Goal: Information Seeking & Learning: Learn about a topic

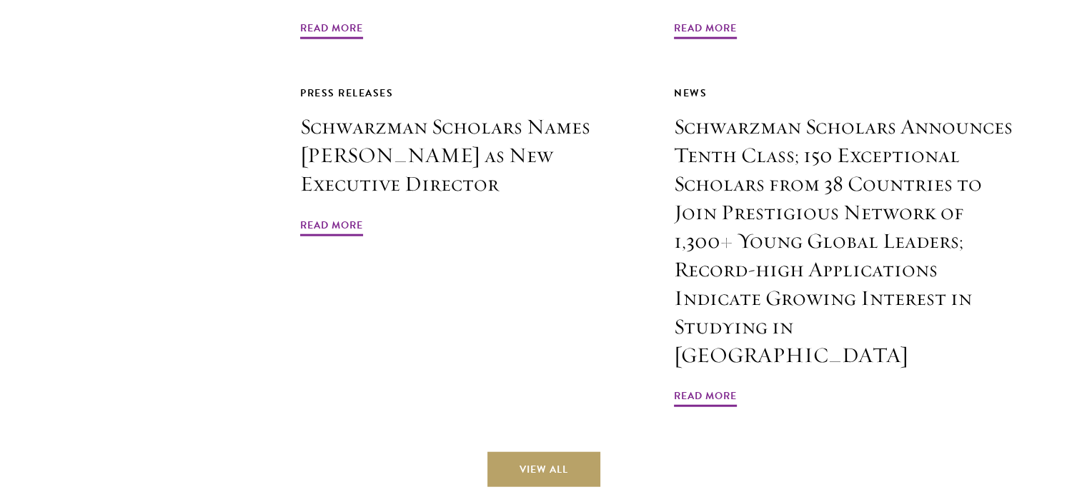
scroll to position [3461, 0]
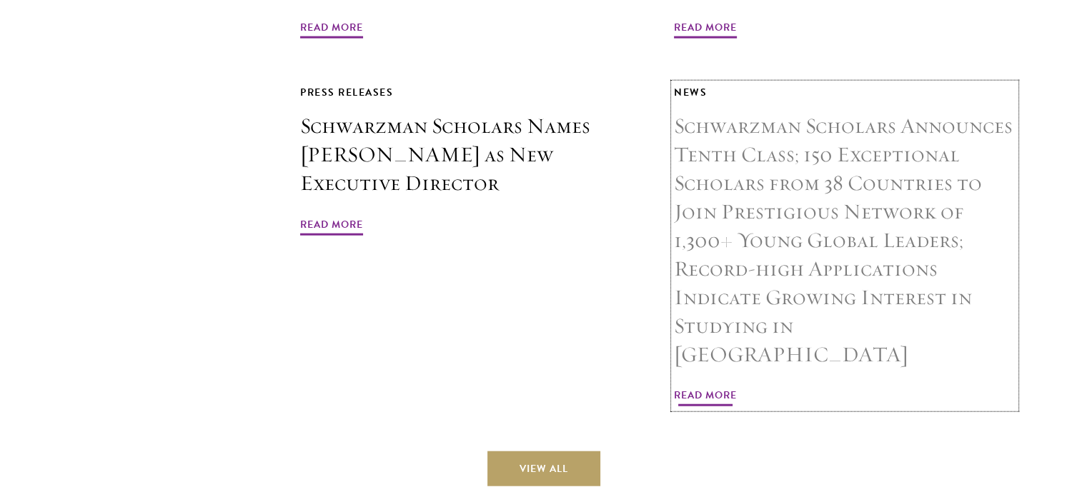
click at [711, 387] on span "Read More" at bounding box center [705, 398] width 63 height 22
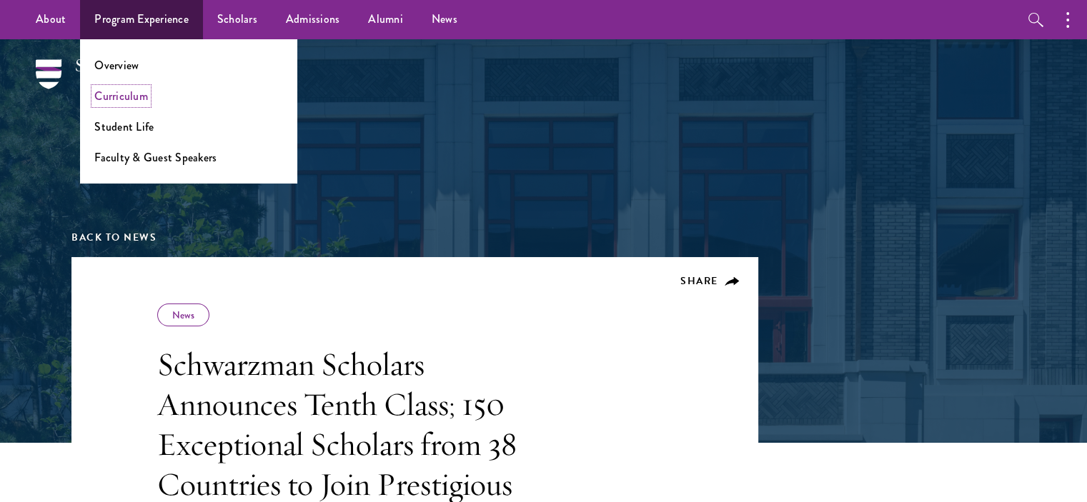
click at [131, 94] on link "Curriculum" at bounding box center [121, 96] width 54 height 16
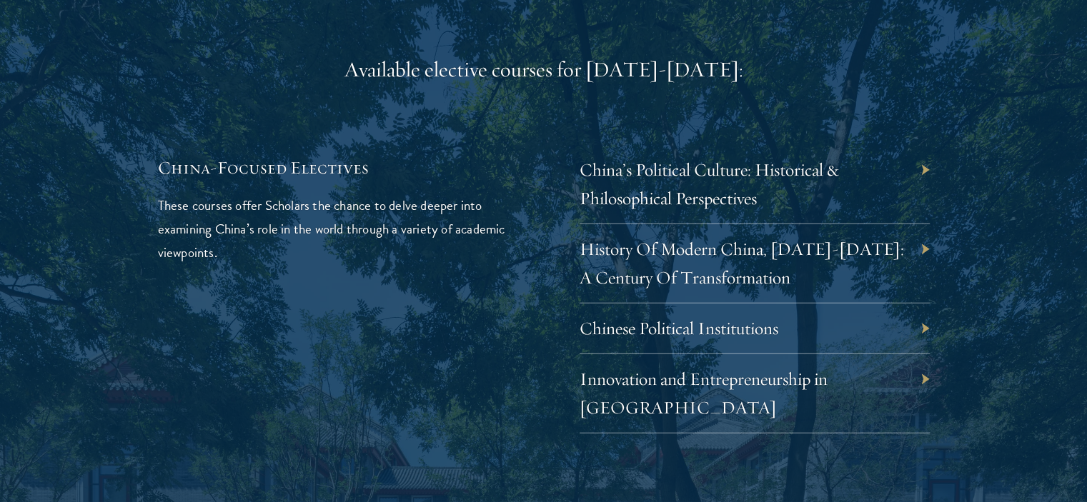
scroll to position [4190, 0]
click at [447, 408] on div "Available elective courses for 2024-2025: China-Focused Electives These courses…" at bounding box center [544, 390] width 772 height 670
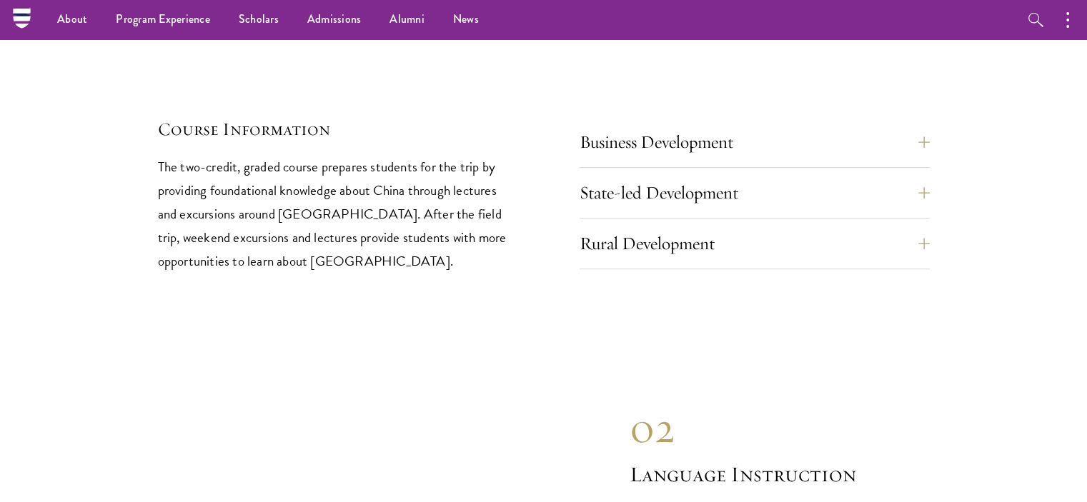
scroll to position [6156, 0]
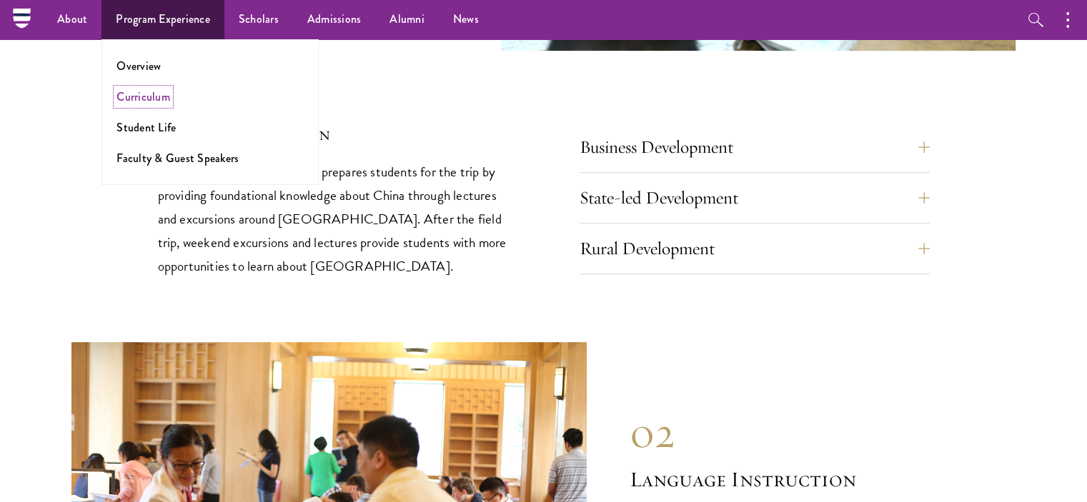
click at [162, 96] on link "Curriculum" at bounding box center [143, 97] width 54 height 16
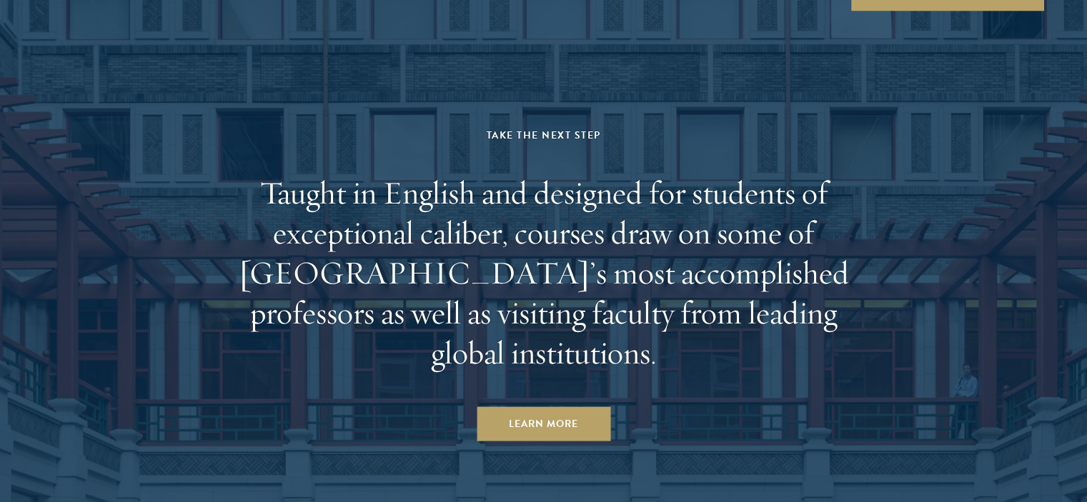
scroll to position [8761, 0]
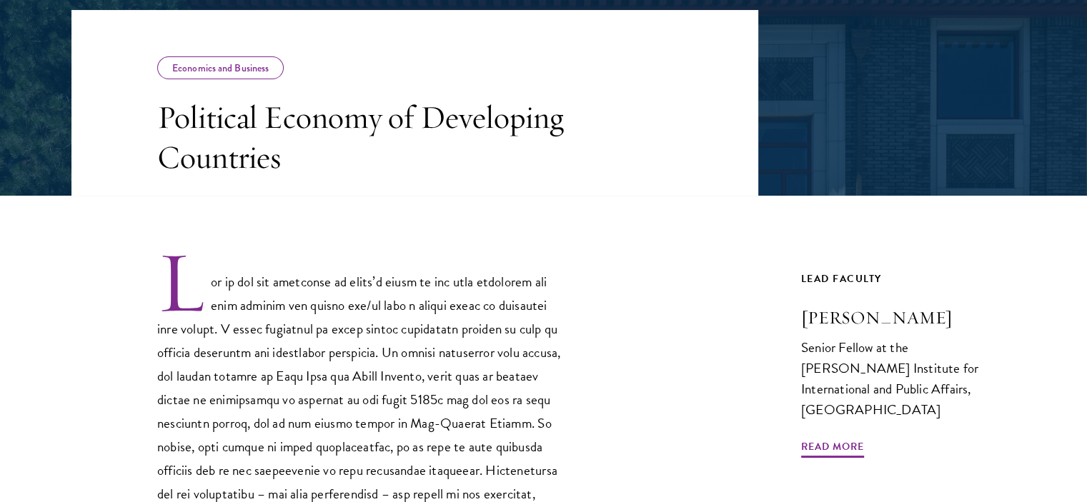
scroll to position [248, 0]
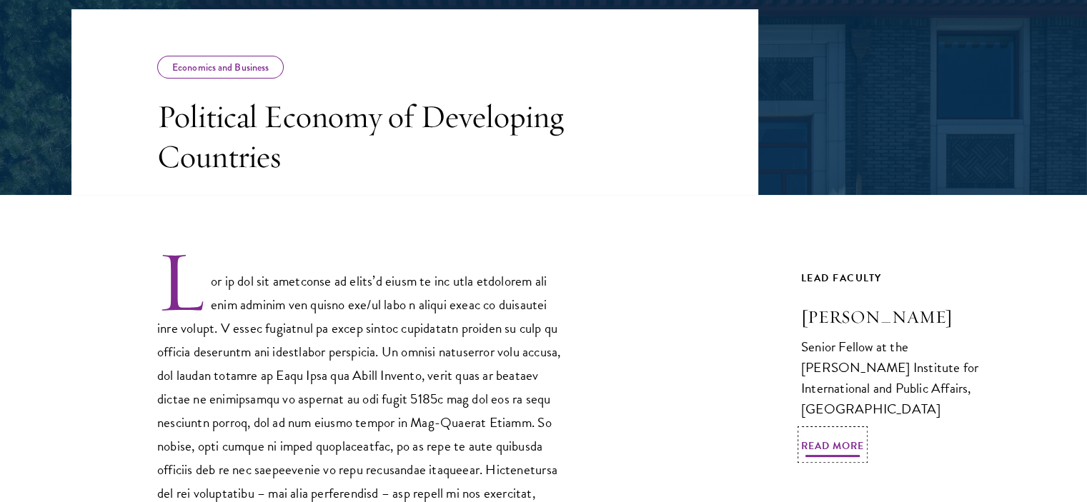
click at [849, 437] on span "Read More" at bounding box center [832, 448] width 63 height 22
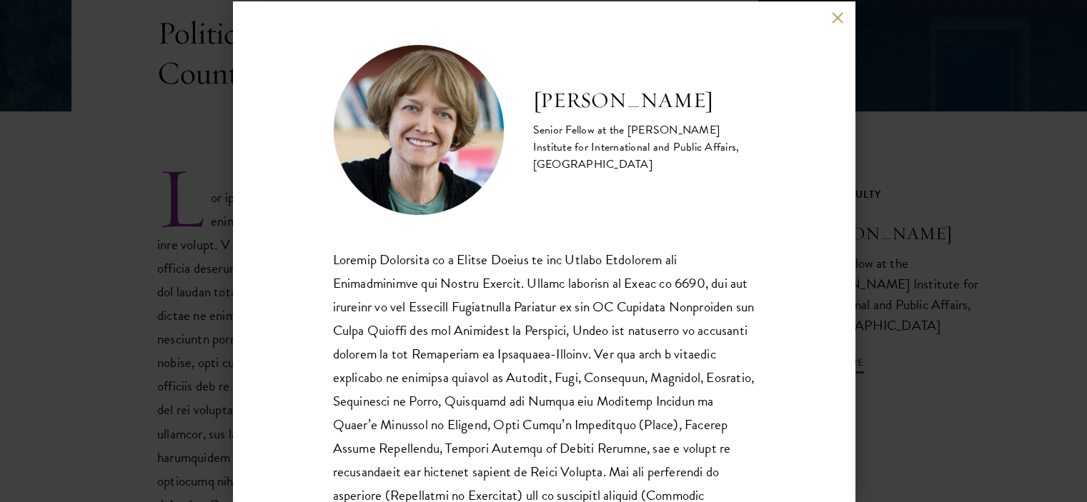
click at [925, 214] on div "[PERSON_NAME] Senior Fellow at the [PERSON_NAME] Institute for International an…" at bounding box center [543, 251] width 1087 height 502
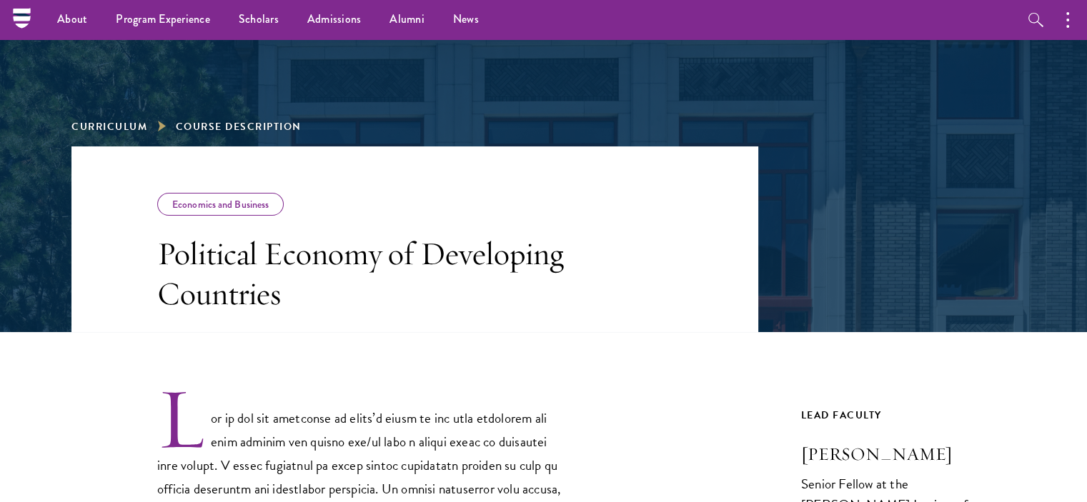
scroll to position [109, 0]
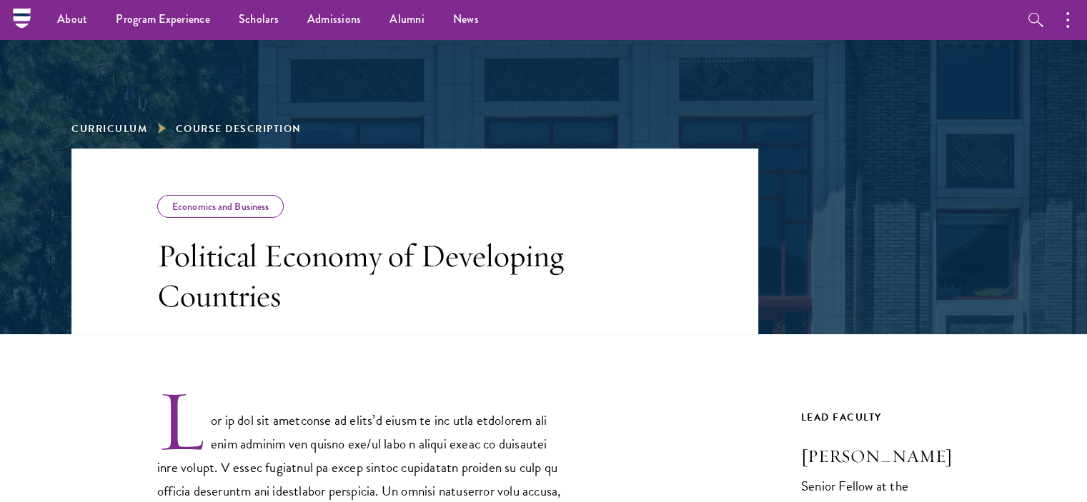
click at [870, 457] on h3 "[PERSON_NAME]" at bounding box center [908, 456] width 214 height 24
